Goal: Use online tool/utility: Utilize a website feature to perform a specific function

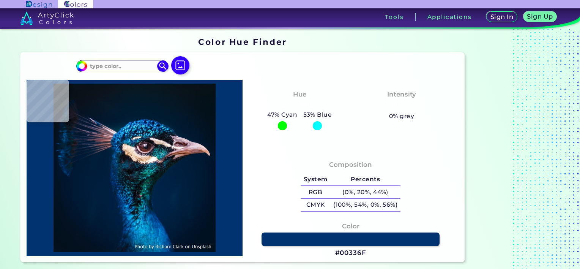
type input "#000000"
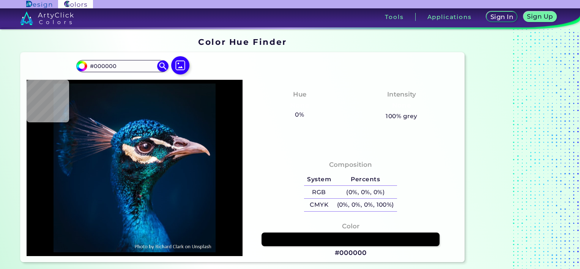
type input "#061117"
type input "#081116"
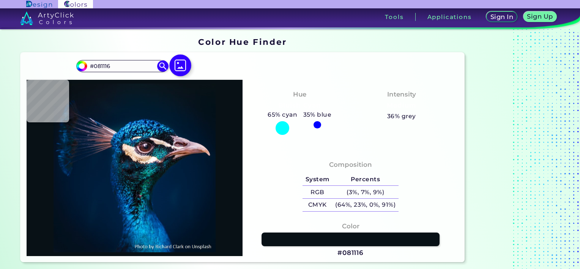
click at [181, 61] on img at bounding box center [181, 65] width 22 height 22
click at [0, 0] on input "file" at bounding box center [0, 0] width 0 height 0
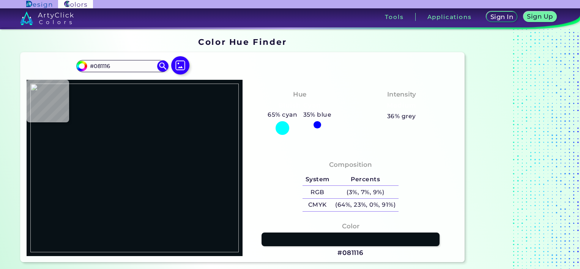
type input "#e3e3e1"
type input "#E3E3E1"
type input "#cbcbcb"
type input "#CBCBCB"
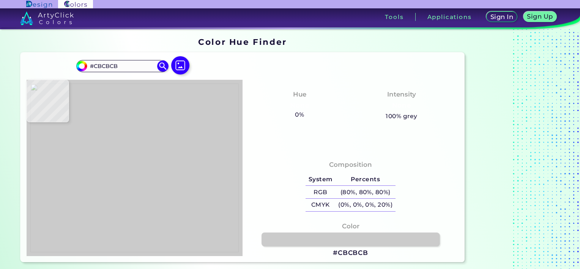
type input "#efefef"
type input "#EFEFEF"
type input "#c1dbb4"
type input "#C1DBB4"
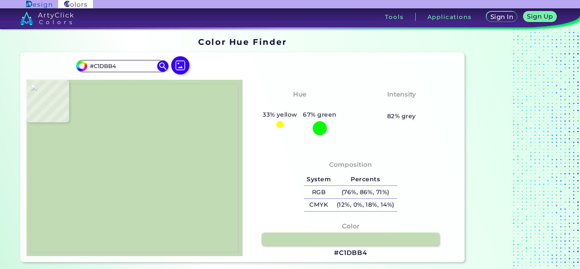
type input "#efefef"
type input "#EFEFEF"
type input "#ecdcd4"
type input "#ECDCD4"
type input "#bcd3b7"
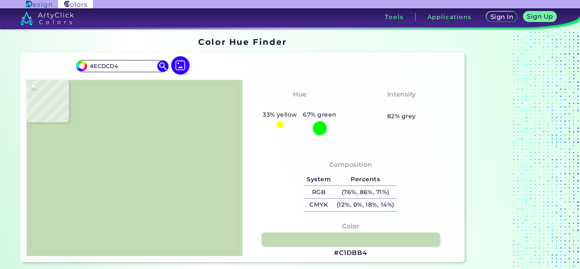
type input "#BCD3B7"
type input "#efefef"
type input "#EFEFEF"
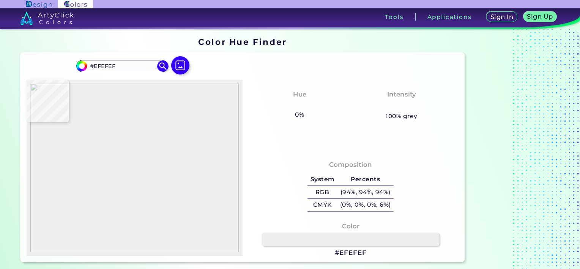
type input "#bcd3b7"
type input "#BCD3B7"
type input "#c1dbb4"
type input "#C1DBB4"
type input "#b9c5b2"
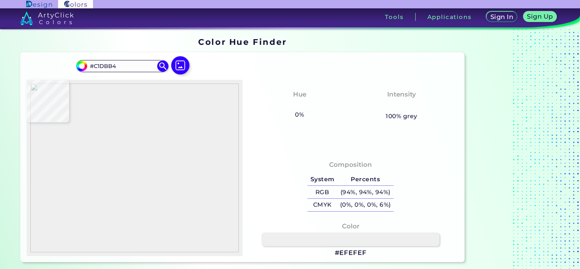
type input "#B9C5B2"
type input "#c0dab3"
type input "#C0DAB3"
type input "#bac7b3"
type input "#BAC7B3"
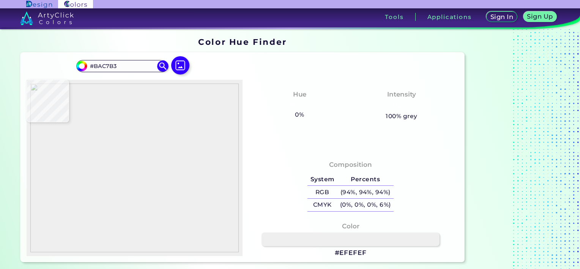
type input "#c1dbb4"
type input "#C1DBB4"
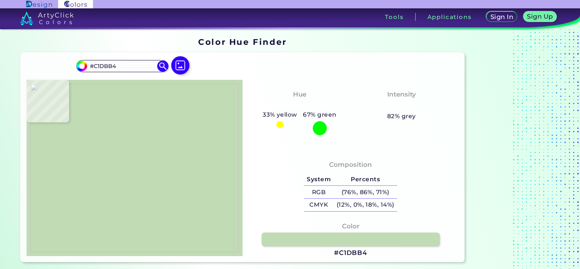
type input "#bac7b3"
type input "#BAC7B3"
type input "#c1dbb4"
type input "#C1DBB4"
type input "#b6bdb2"
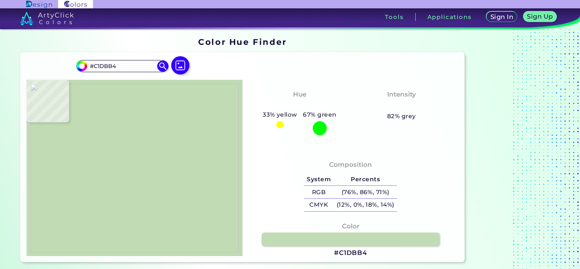
type input "#B6BDB2"
type input "#c1dbb4"
type input "#C1DBB4"
type input "#bcd7af"
type input "#BCD7AF"
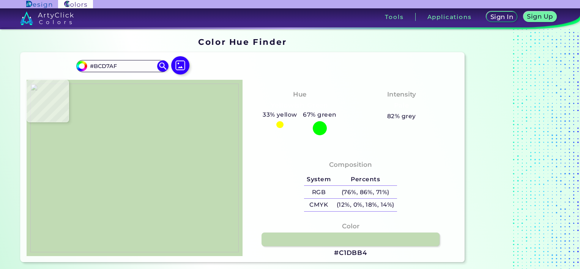
type input "#bbd2b6"
type input "#BBD2B6"
type input "#bcd3b7"
type input "#BCD3B7"
type input "#bbd1b6"
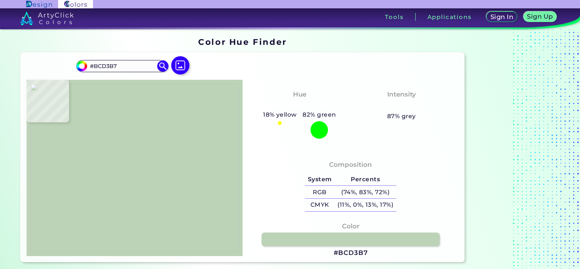
type input "#BBD1B6"
type input "#bcd3b7"
type input "#BCD3B7"
type input "#bbd2b6"
type input "#BBD2B6"
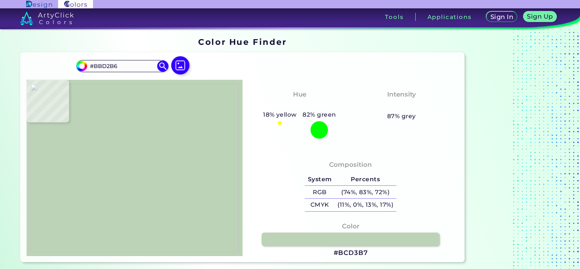
type input "#c1dbb4"
type input "#C1DBB4"
type input "#bfc2be"
type input "#BFC2BE"
type input "#efefef"
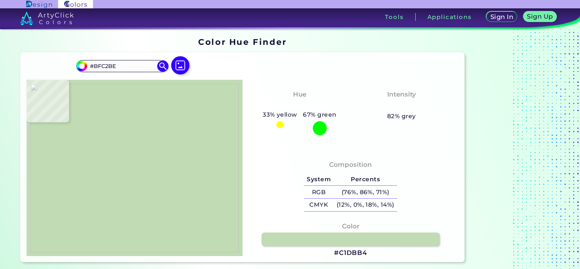
type input "#EFEFEF"
type input "#d6d6d6"
type input "#D6D6D6"
type input "#b2b2b2"
type input "#B2B2B2"
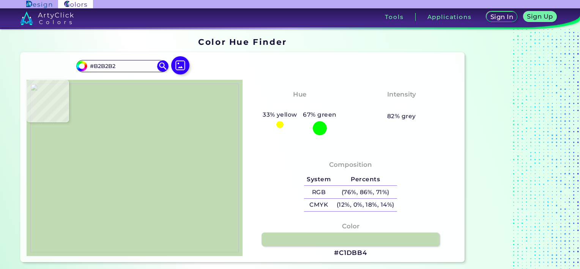
type input "#c1dbb4"
type input "#C1DBB4"
type input "#eeeeee"
type input "#EEEEEE"
type input "#bccbb4"
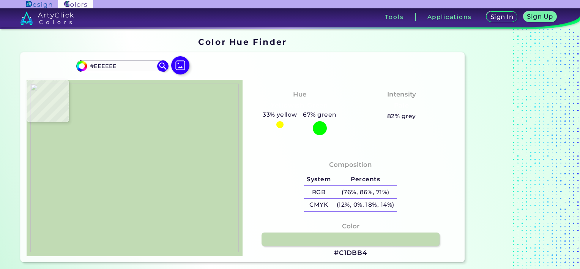
type input "#BCCBB4"
type input "#c2cabf"
type input "#C2CABF"
type input "#efefef"
type input "#EFEFEF"
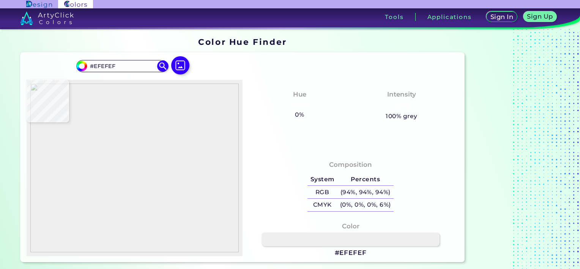
type input "#c1dbb4"
type input "#C1DBB4"
type input "#bcceb8"
type input "#BCCEB8"
type input "#bcd3b7"
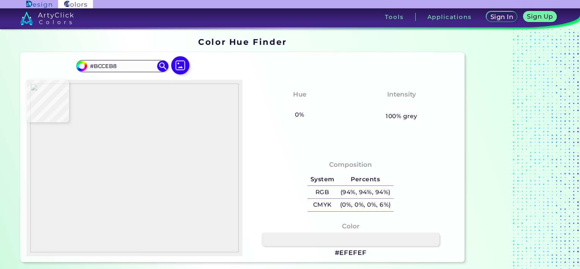
type input "#BCD3B7"
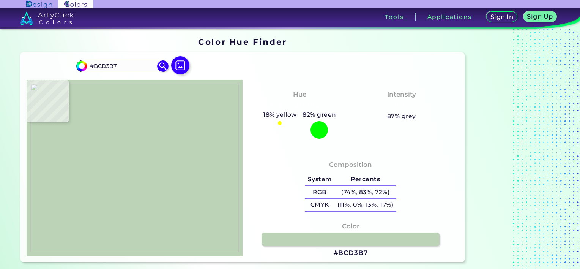
click at [210, 186] on img at bounding box center [134, 167] width 208 height 169
click at [285, 252] on h3 "#BCD3B7" at bounding box center [351, 252] width 34 height 9
click at [85, 154] on img at bounding box center [134, 167] width 208 height 169
type input "#c1dbb4"
type input "#C1DBB4"
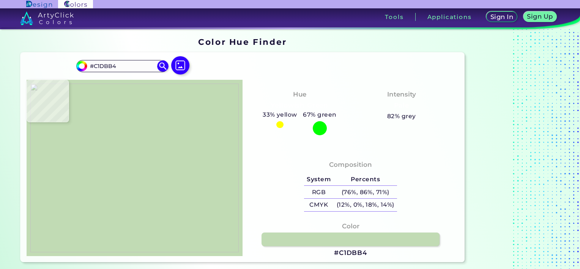
type input "#c0d9b2"
type input "#C0D9B2"
type input "#bdd7af"
type input "#BDD7AF"
type input "#bcd6ae"
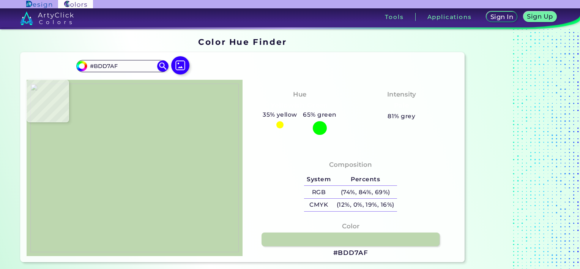
type input "#BCD6AE"
type input "#bdd7b0"
type input "#BDD7B0"
type input "#c1dbb4"
type input "#C1DBB4"
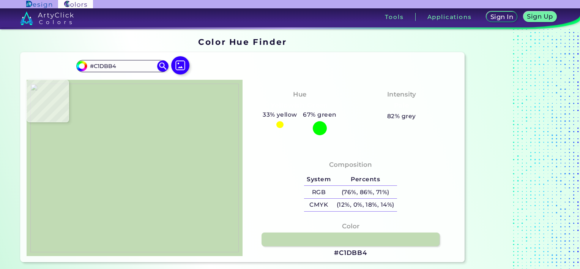
click at [80, 157] on img at bounding box center [134, 167] width 208 height 169
click at [285, 255] on h3 "#C1DBB4" at bounding box center [350, 252] width 33 height 9
click at [55, 215] on img at bounding box center [134, 167] width 208 height 169
type input "#aabda7"
type input "#AABDA7"
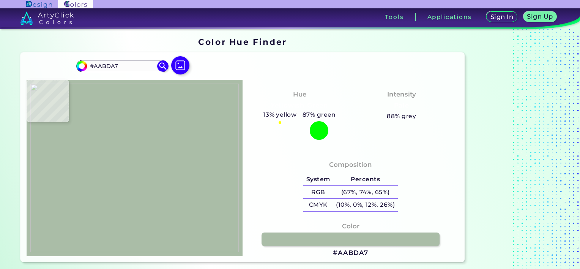
click at [56, 215] on img at bounding box center [134, 167] width 208 height 169
click at [285, 250] on h3 "#AABDA7" at bounding box center [350, 252] width 35 height 9
click at [96, 159] on img at bounding box center [134, 167] width 208 height 169
type input "#bdd7ef"
type input "#BDD7EF"
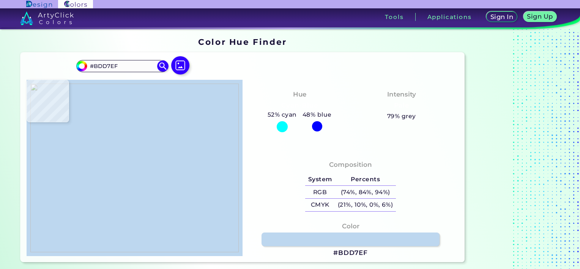
click at [97, 159] on img at bounding box center [134, 167] width 208 height 169
click at [285, 254] on h3 "#BDD7EF" at bounding box center [350, 252] width 35 height 9
click at [58, 180] on img at bounding box center [134, 167] width 208 height 169
type input "#e3e3e1"
type input "#E3E3E1"
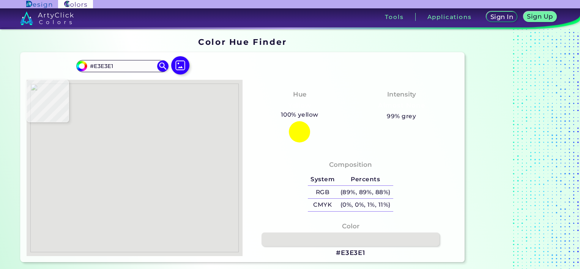
type input "#efefef"
type input "#EFEFEF"
type input "#c1dbb4"
type input "#C1DBB4"
type input "#dbded9"
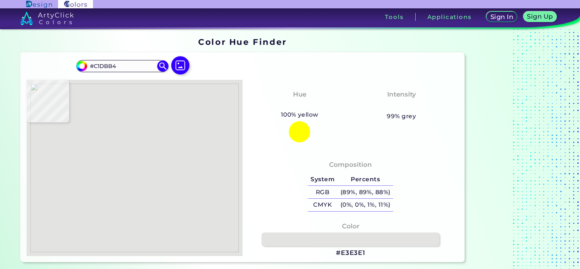
type input "#DBDED9"
type input "#b6b6b6"
type input "#B6B6B6"
type input "#efefef"
type input "#EFEFEF"
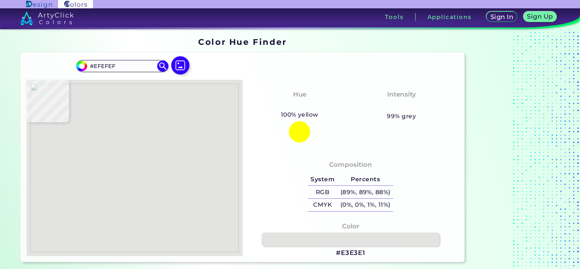
type input "#ededec"
type input "#EDEDEC"
type input "#b7c4b4"
type input "#B7C4B4"
type input "#bcd3b7"
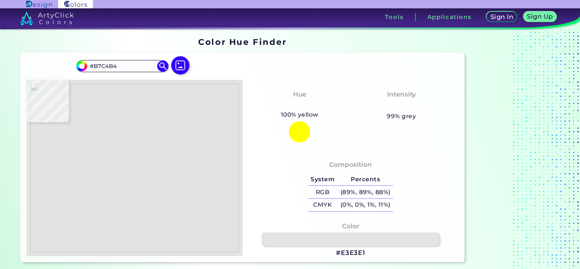
type input "#BCD3B7"
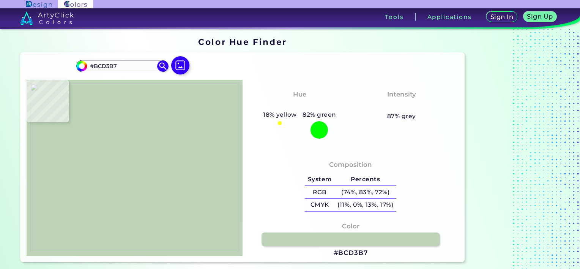
type input "#b5bdb3"
type input "#B5BDB3"
type input "#efefef"
type input "#EFEFEF"
type input "#b9b9b9"
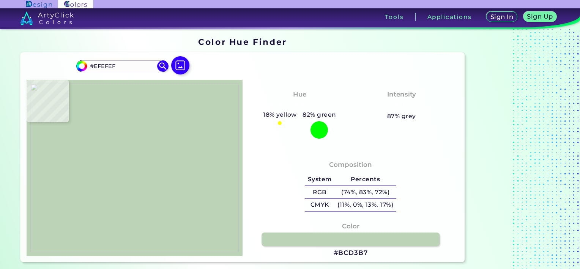
type input "#B9B9B9"
type input "#bdd7ef"
type input "#BDD7EF"
type input "#b8b8b8"
type input "#B8B8B8"
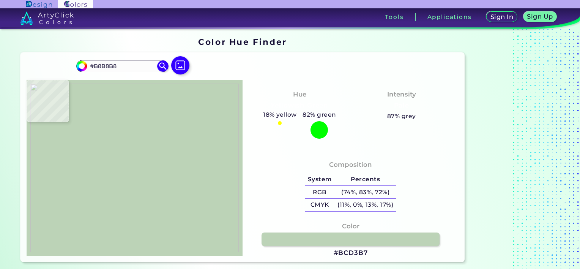
type input "#efefef"
type input "#EFEFEF"
type input "#c4bdb6"
type input "#C4BDB6"
type input "#dbdad6"
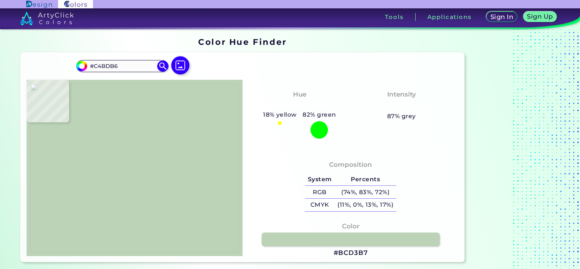
type input "#DBDAD6"
type input "#d2d0cd"
type input "#D2D0CD"
type input "#cfccca"
type input "#CFCCCA"
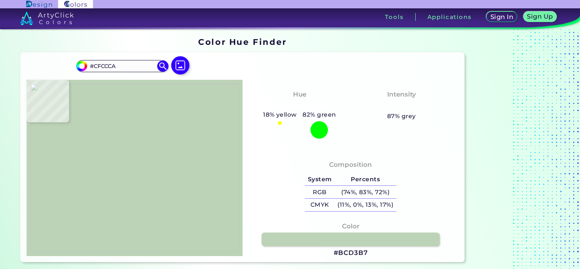
type input "#efefef"
type input "#EFEFEF"
type input "#c1dbb4"
type input "#C1DBB4"
type input "#ece9e3"
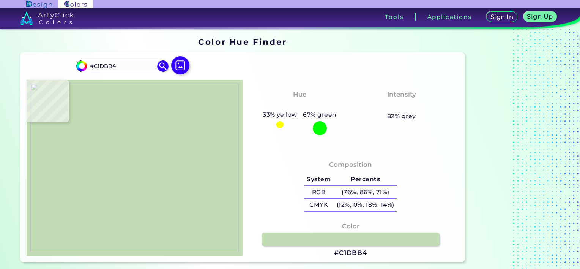
type input "#ECE9E3"
type input "#bdbdbc"
type input "#BDBDBC"
type input "#efefef"
type input "#EFEFEF"
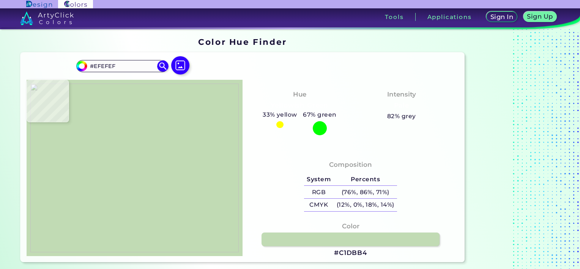
type input "#c1d8b6"
type input "#C1D8B6"
type input "#c3c9c1"
type input "#C3C9C1"
type input "#efefef"
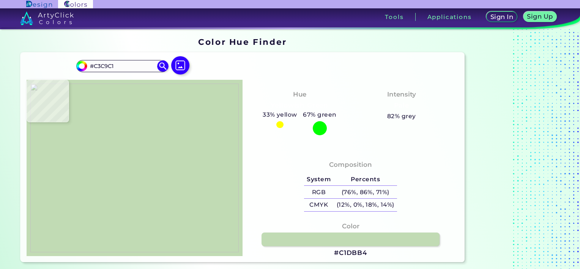
type input "#EFEFEF"
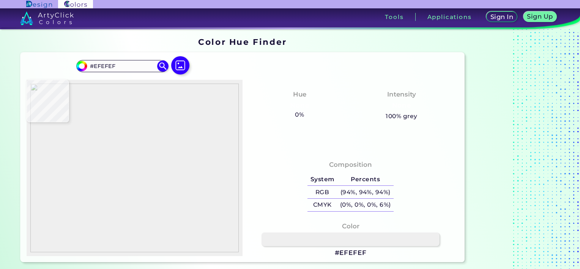
type input "#cdcdcd"
type input "#CDCDCD"
type input "#efefef"
type input "#EFEFEF"
type input "#e3e3e1"
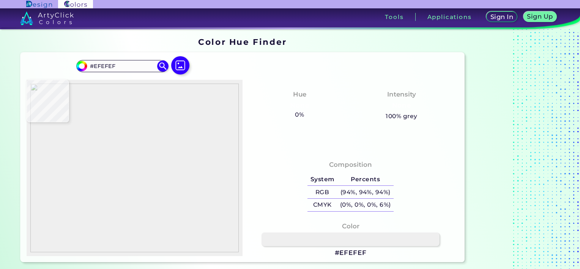
type input "#E3E3E1"
type input "#d1d1cf"
type input "#D1D1CF"
type input "#e2e2e0"
type input "#E2E2E0"
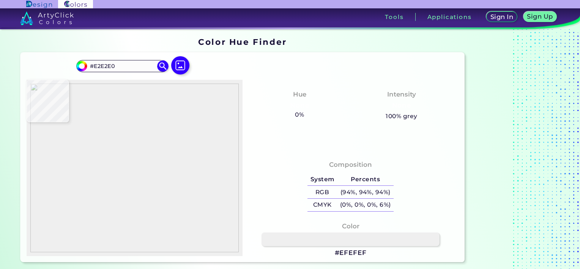
type input "#b7c1b2"
type input "#B7C1B2"
type input "#c1dbb4"
type input "#C1DBB4"
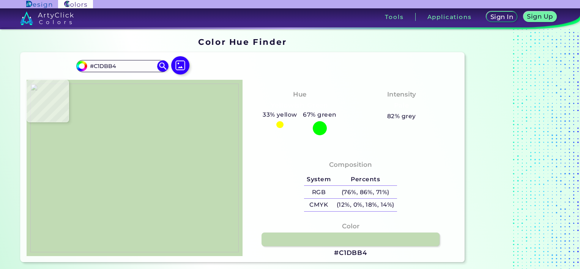
type input "#c0d9b4"
type input "#C0D9B4"
type input "#c0d7b4"
type input "#C0D7B4"
type input "#bec4ba"
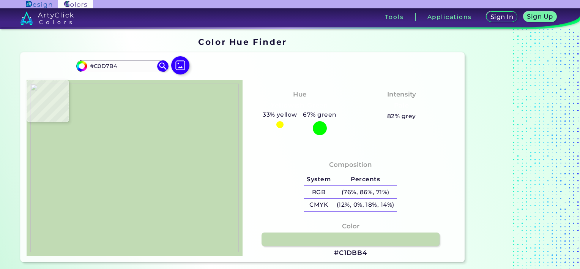
type input "#BEC4BA"
type input "#e3e3e1"
type input "#E3E3E1"
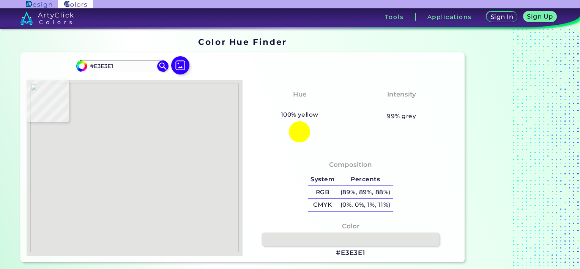
click at [208, 126] on img at bounding box center [134, 167] width 208 height 169
click at [285, 251] on h3 "#E3E3E1" at bounding box center [350, 252] width 29 height 9
click at [162, 139] on img at bounding box center [134, 167] width 208 height 169
type input "#efefef"
type input "#EFEFEF"
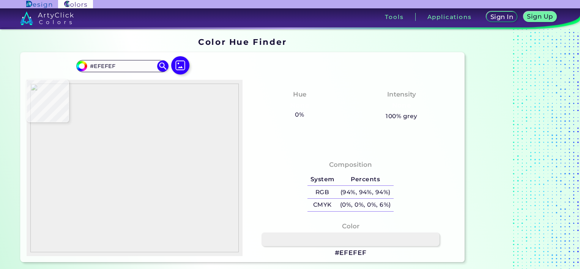
type input "#cccac8"
type input "#CCCAC8"
type input "#ece9e3"
type input "#ECE9E3"
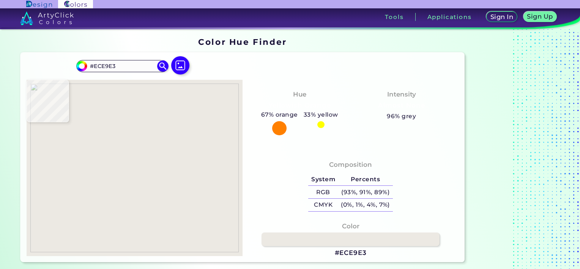
type input "#efefef"
type input "#EFEFEF"
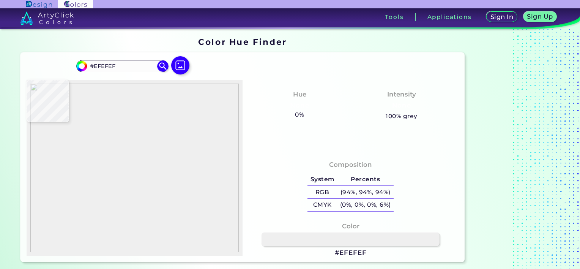
click at [165, 139] on img at bounding box center [134, 167] width 208 height 169
click at [285, 254] on h3 "#EFEFEF" at bounding box center [351, 252] width 32 height 9
click at [105, 161] on img at bounding box center [134, 167] width 208 height 169
type input "#c1dbb4"
type input "#C1DBB4"
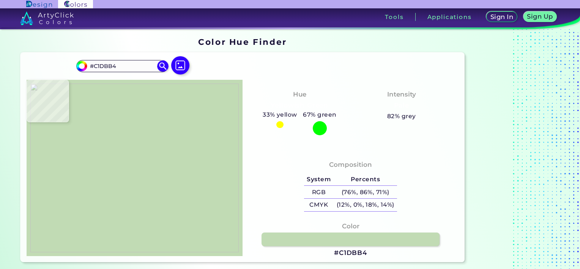
type input "#ccc5b9"
type input "#CCC5B9"
type input "#d3c7ba"
type input "#D3C7BA"
type input "#c5beb7"
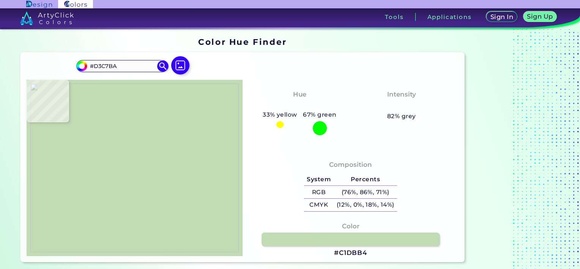
type input "#C5BEB7"
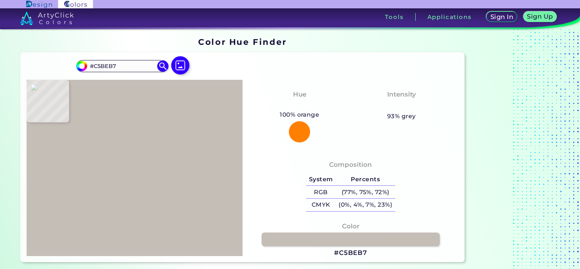
type input "#e1d0be"
type input "#E1D0BE"
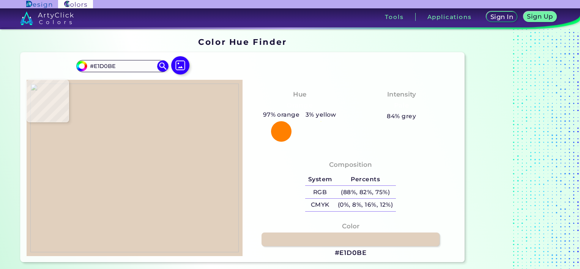
type input "#e2d1be"
type input "#E2D1BE"
type input "#d3c7ba"
type input "#D3C7BA"
type input "#c2bcb6"
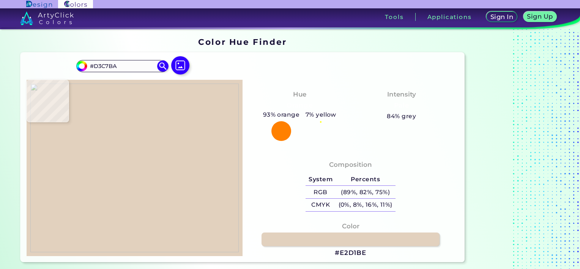
type input "#C2BCB6"
type input "#e3d2bf"
type input "#E3D2BF"
type input "#c4bdb6"
type input "#C4BDB6"
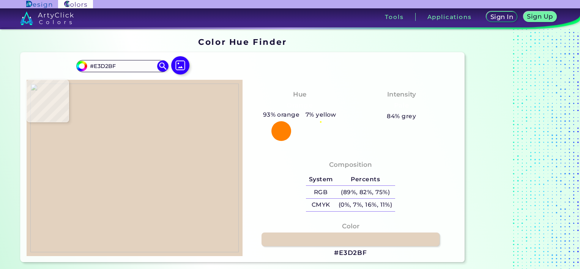
click at [108, 159] on img at bounding box center [134, 167] width 208 height 169
click at [285, 250] on h3 "#E3D2BF" at bounding box center [350, 252] width 33 height 9
click at [102, 168] on img at bounding box center [134, 167] width 208 height 169
click at [94, 184] on img at bounding box center [134, 167] width 208 height 169
click at [285, 253] on h3 "#E3D2BF" at bounding box center [350, 252] width 33 height 9
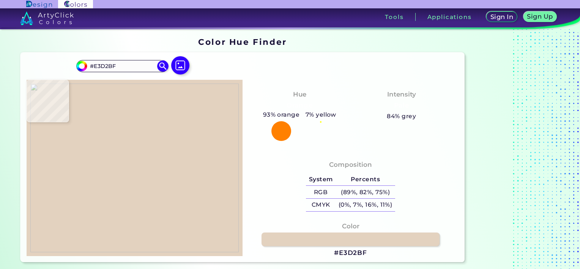
click at [118, 155] on img at bounding box center [134, 167] width 208 height 169
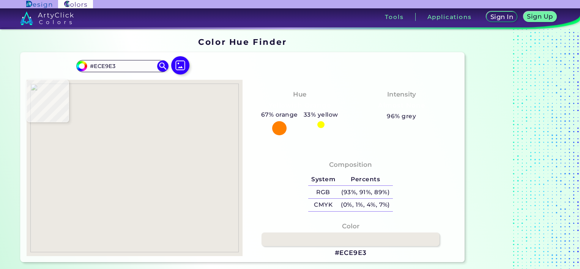
click at [173, 143] on img at bounding box center [134, 167] width 208 height 169
click at [285, 254] on h3 "#ECE9E3" at bounding box center [351, 252] width 32 height 9
click at [183, 68] on img at bounding box center [181, 65] width 22 height 22
click at [0, 0] on input "file" at bounding box center [0, 0] width 0 height 0
click at [143, 167] on img at bounding box center [134, 167] width 208 height 169
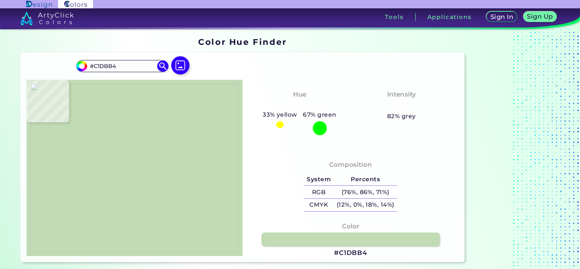
click at [164, 138] on img at bounding box center [134, 167] width 208 height 169
click at [285, 252] on h3 "#C1DBB4" at bounding box center [350, 252] width 33 height 9
click at [152, 109] on img at bounding box center [134, 167] width 208 height 169
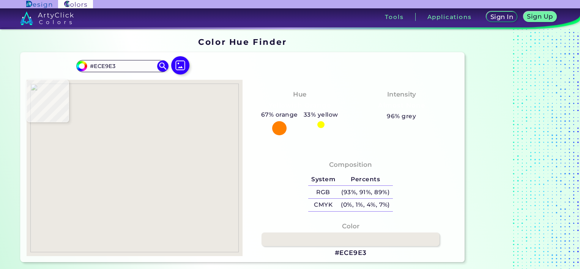
click at [150, 109] on img at bounding box center [134, 167] width 208 height 169
click at [285, 253] on h3 "#ECE9E3" at bounding box center [351, 252] width 32 height 9
click at [116, 165] on img at bounding box center [134, 167] width 208 height 169
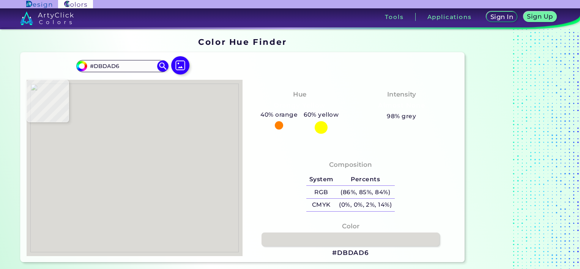
click at [115, 165] on img at bounding box center [134, 167] width 208 height 169
click at [285, 255] on h3 "#DBDAD6" at bounding box center [350, 252] width 37 height 9
click at [194, 226] on img at bounding box center [134, 167] width 208 height 169
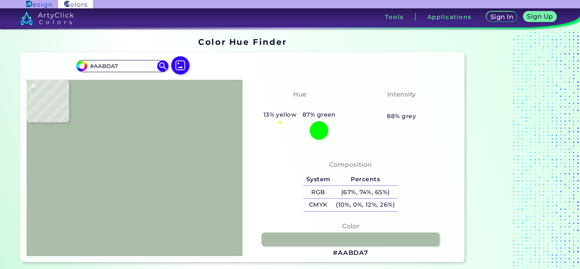
click at [190, 227] on img at bounding box center [134, 167] width 208 height 169
click at [285, 255] on h3 "#AABDA7" at bounding box center [350, 252] width 35 height 9
click at [94, 154] on img at bounding box center [134, 167] width 208 height 169
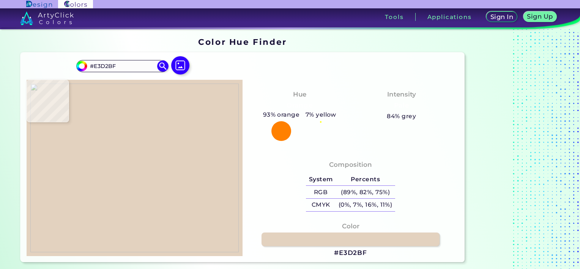
click at [94, 154] on img at bounding box center [134, 167] width 208 height 169
click at [285, 253] on h3 "#E3D2BF" at bounding box center [350, 252] width 33 height 9
click at [171, 199] on img at bounding box center [134, 167] width 208 height 169
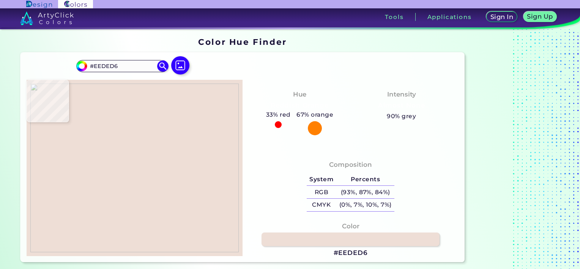
click at [172, 196] on img at bounding box center [134, 167] width 208 height 169
click at [285, 252] on h3 "#EEDED6" at bounding box center [351, 252] width 34 height 9
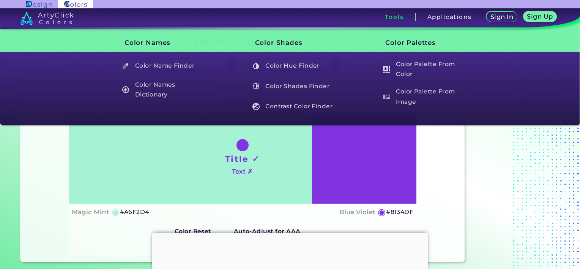
click at [405, 17] on div "Tools" at bounding box center [394, 17] width 42 height 8
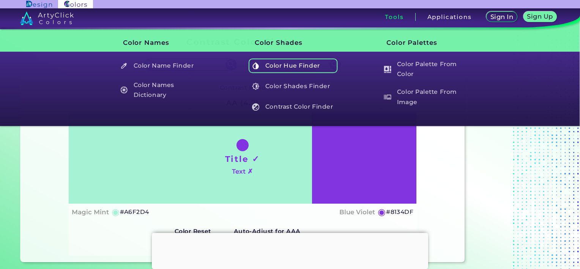
click at [273, 64] on h5 "Color Hue Finder" at bounding box center [293, 65] width 89 height 14
